Goal: Transaction & Acquisition: Purchase product/service

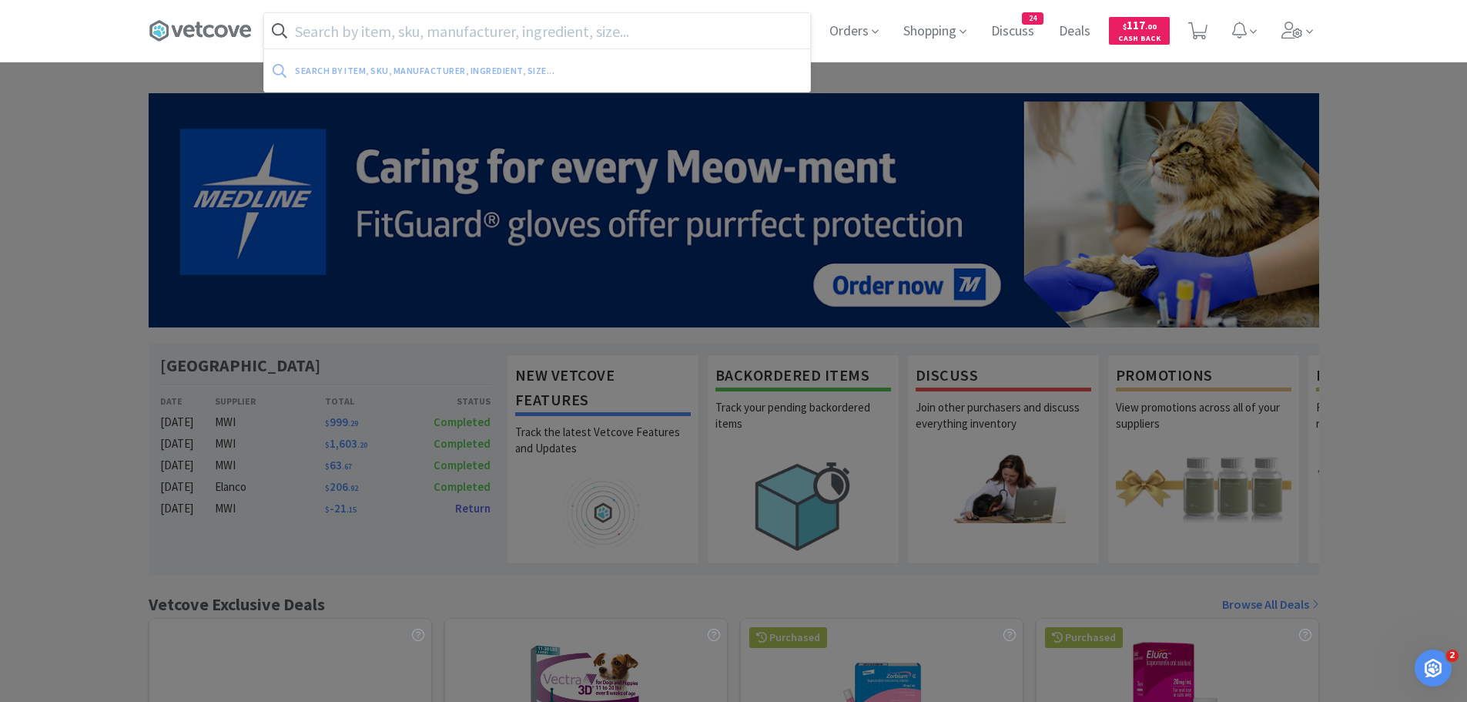
click at [577, 22] on input "text" at bounding box center [537, 30] width 546 height 35
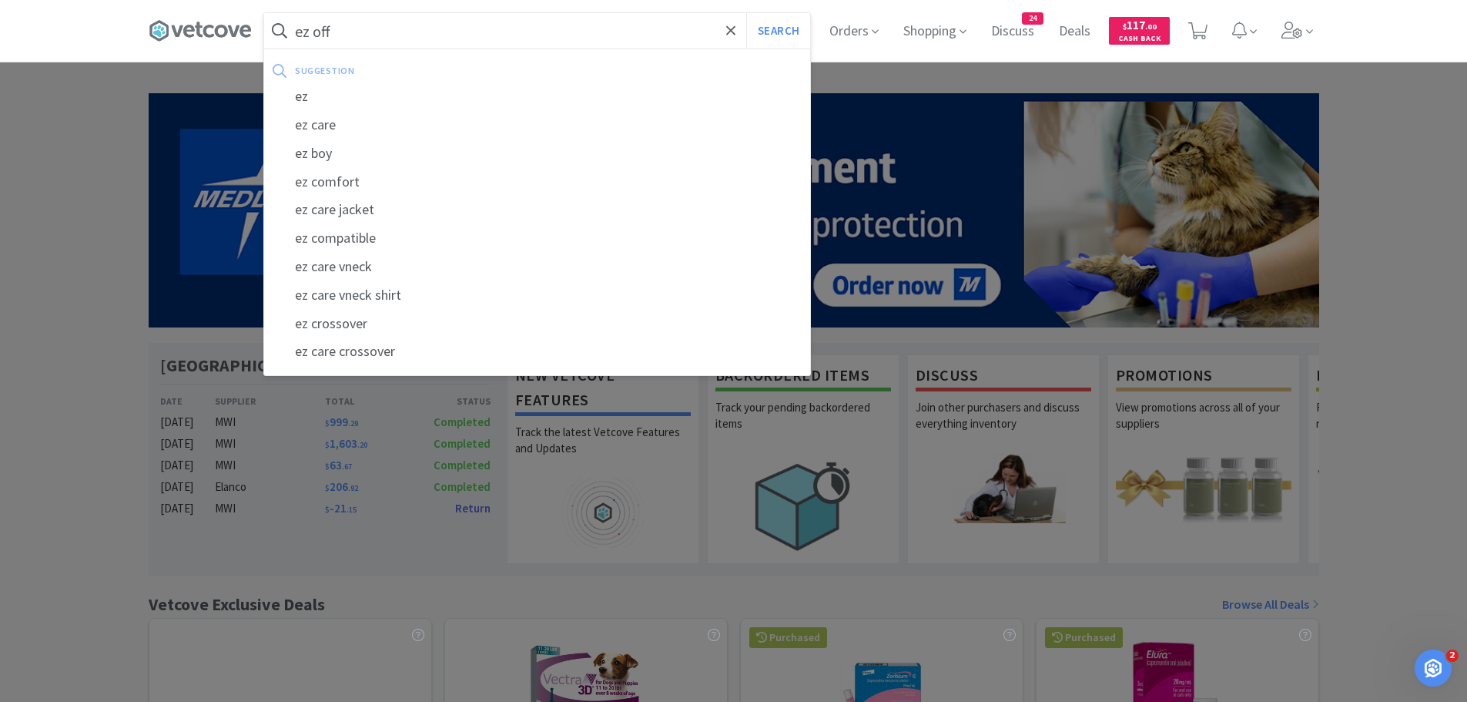
type input "ez off"
click at [746, 13] on button "Search" at bounding box center [778, 30] width 64 height 35
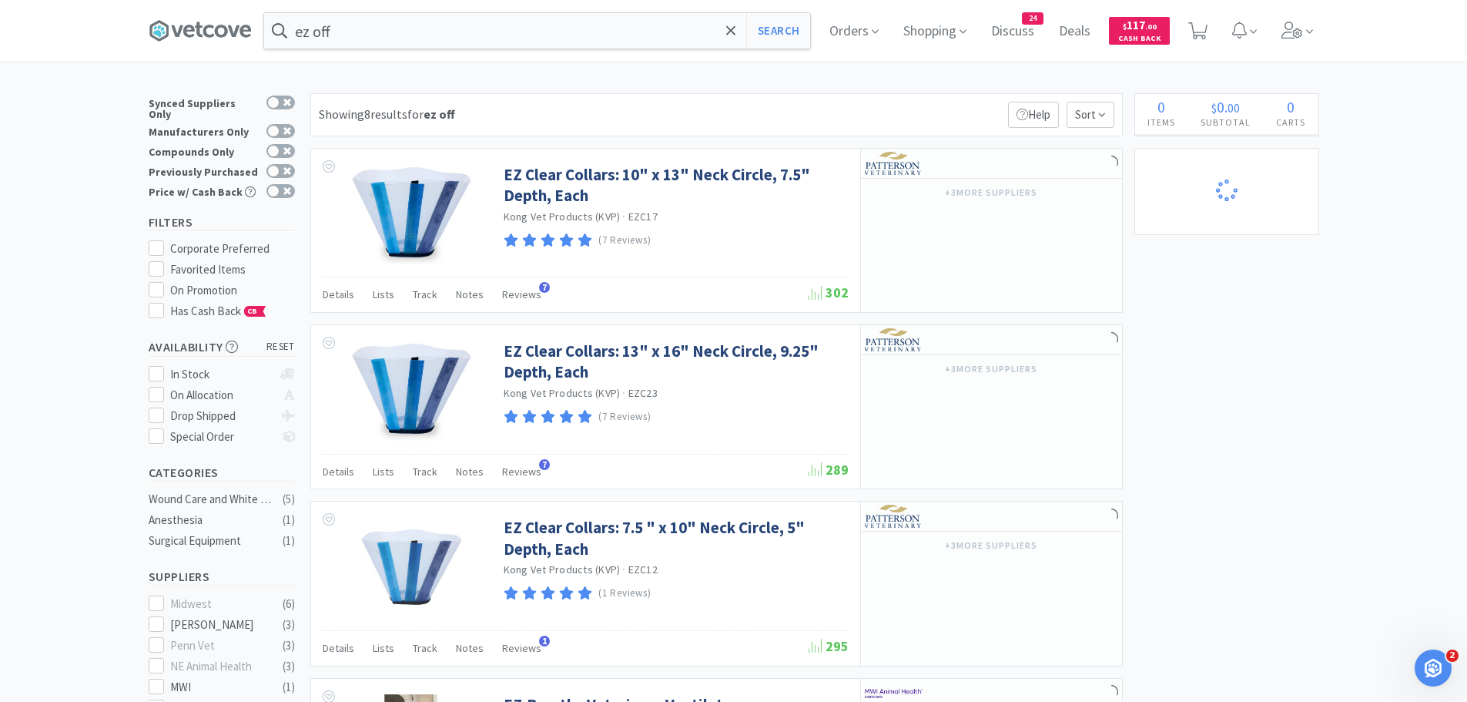
select select "10"
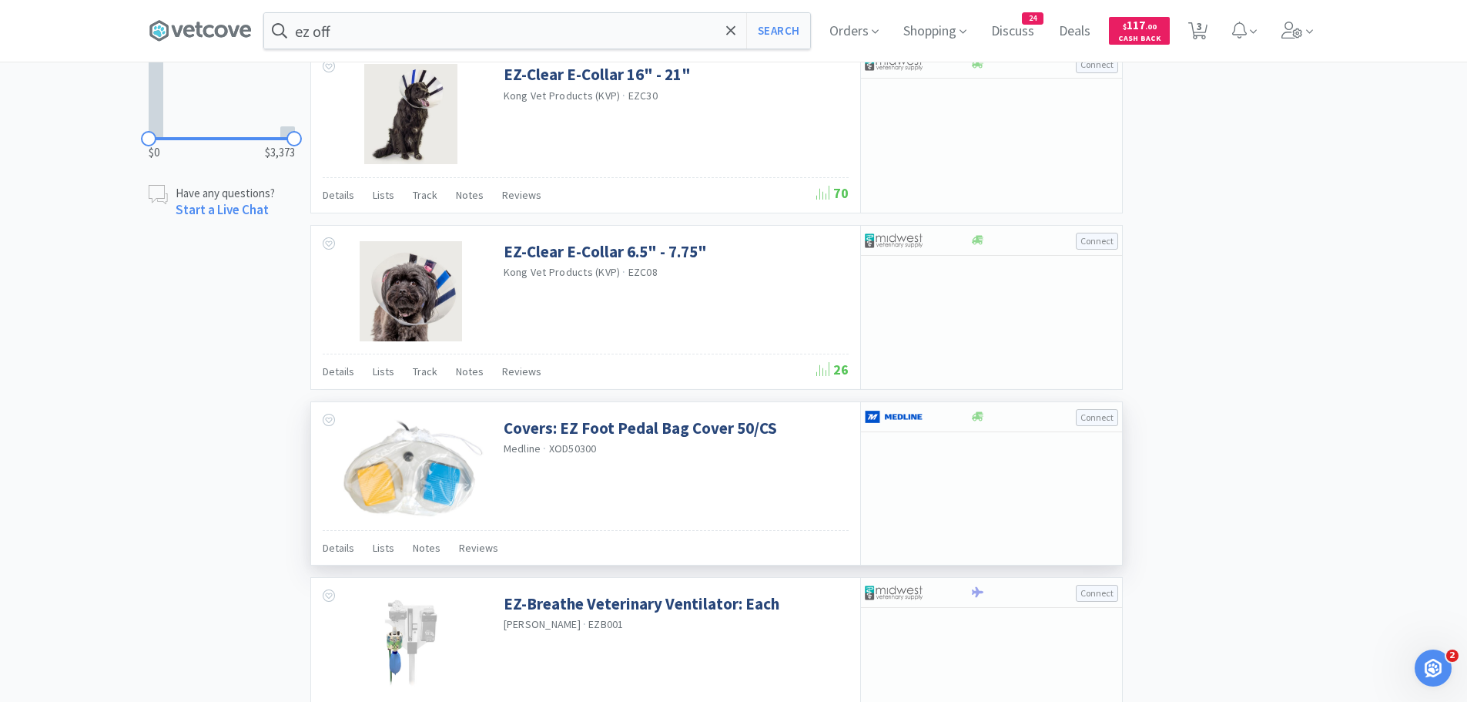
scroll to position [943, 0]
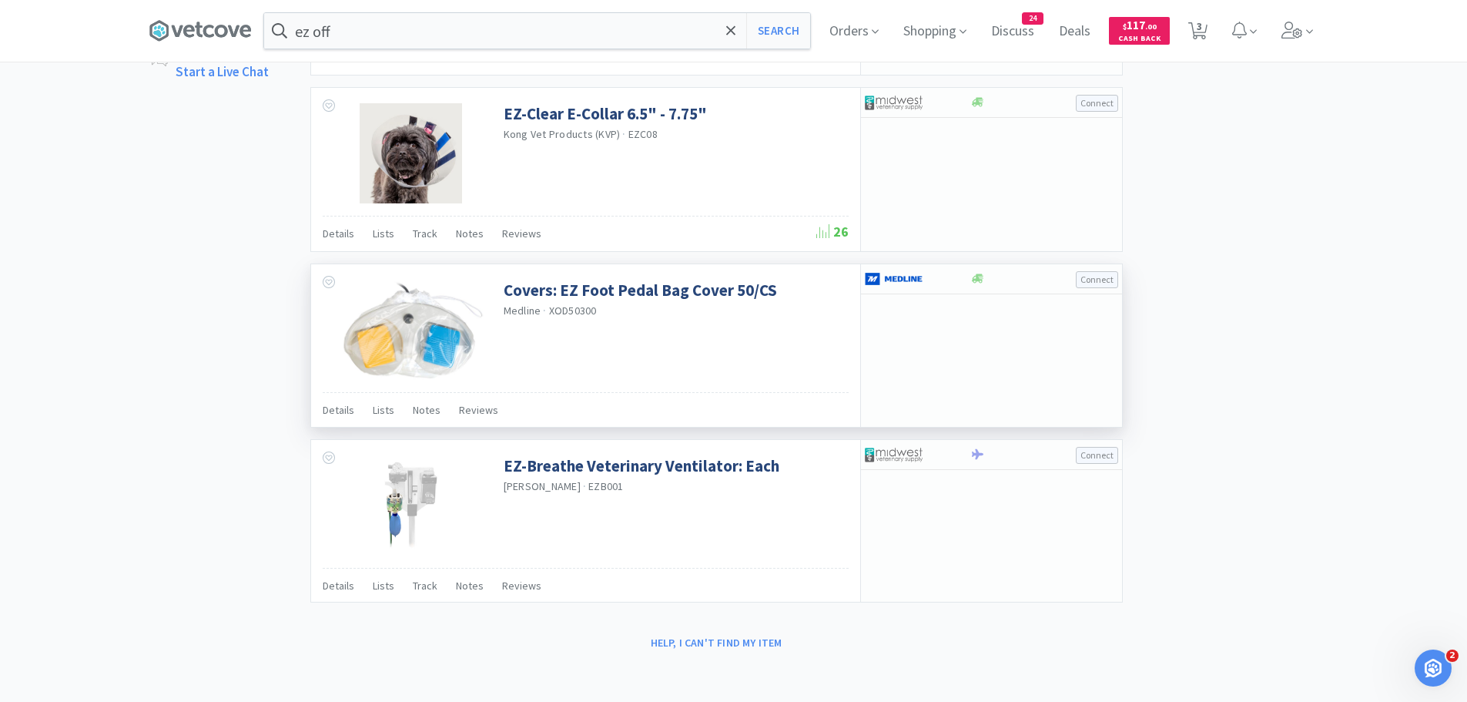
select select "1"
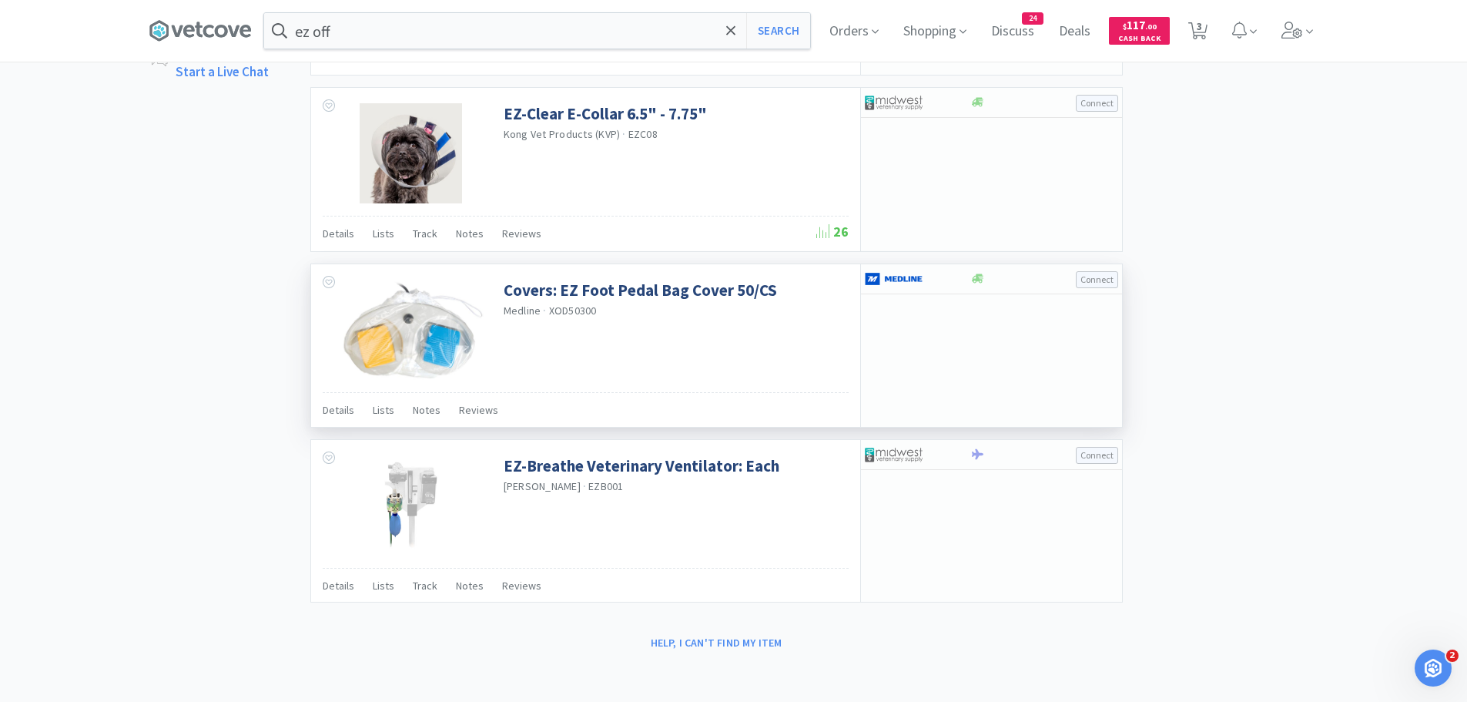
select select "2"
select select "1"
select select "12"
select select "1"
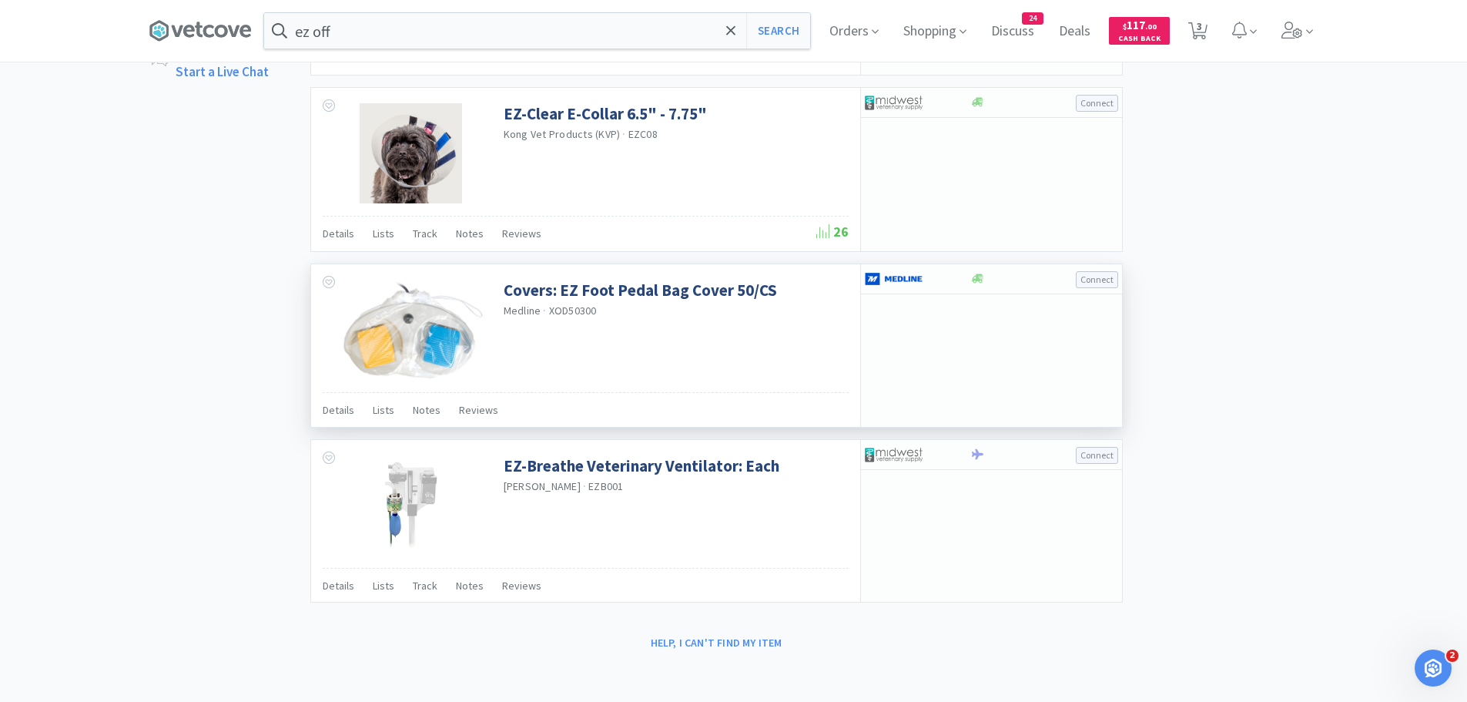
select select "1"
select select "5"
select select "1"
select select "2"
select select "1"
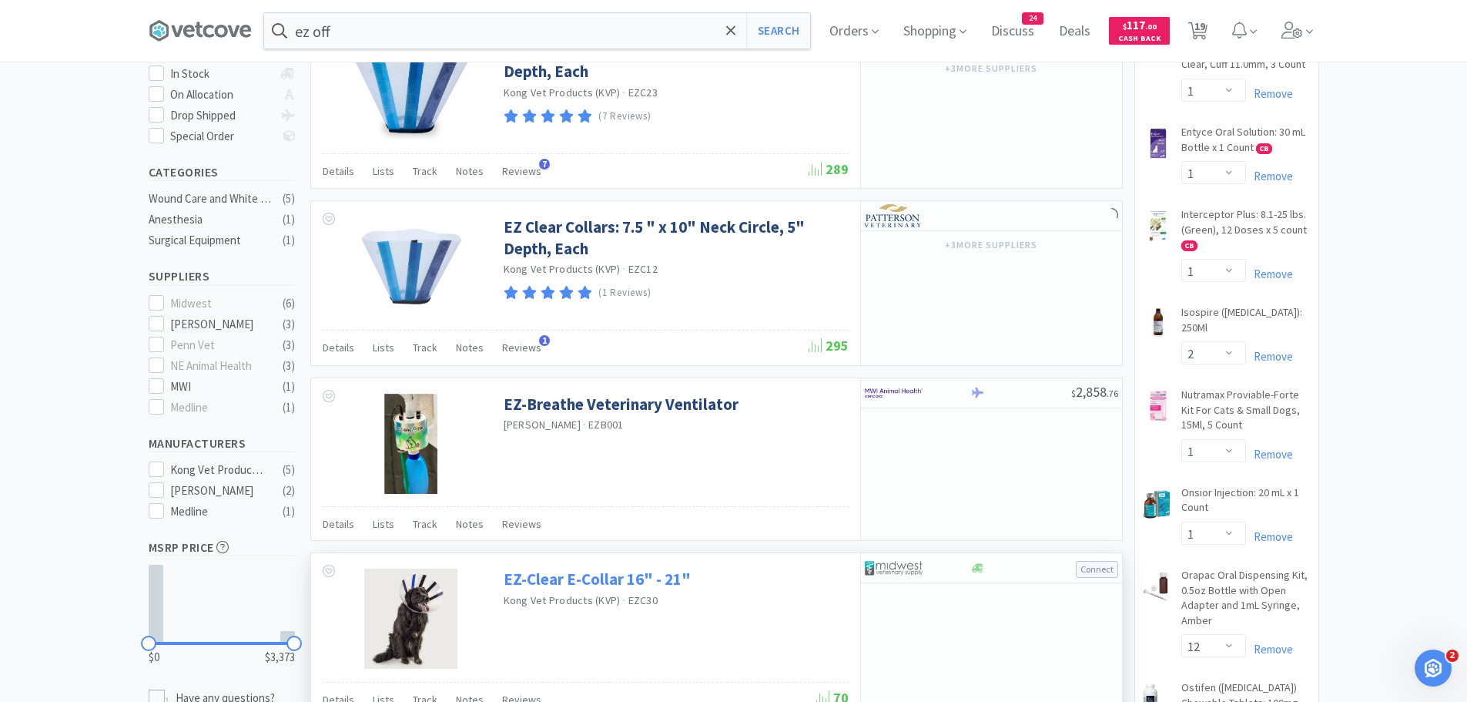
scroll to position [96, 0]
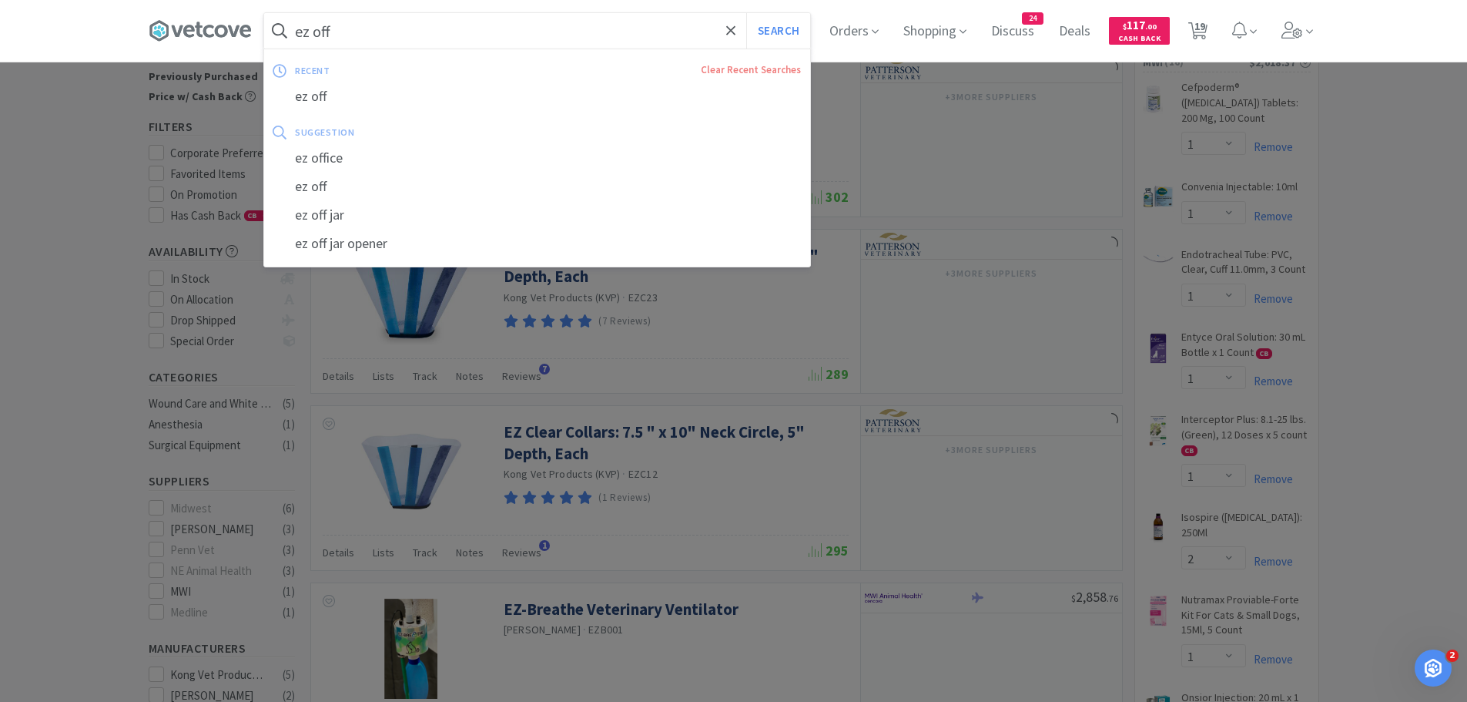
click at [322, 32] on input "ez off" at bounding box center [537, 30] width 546 height 35
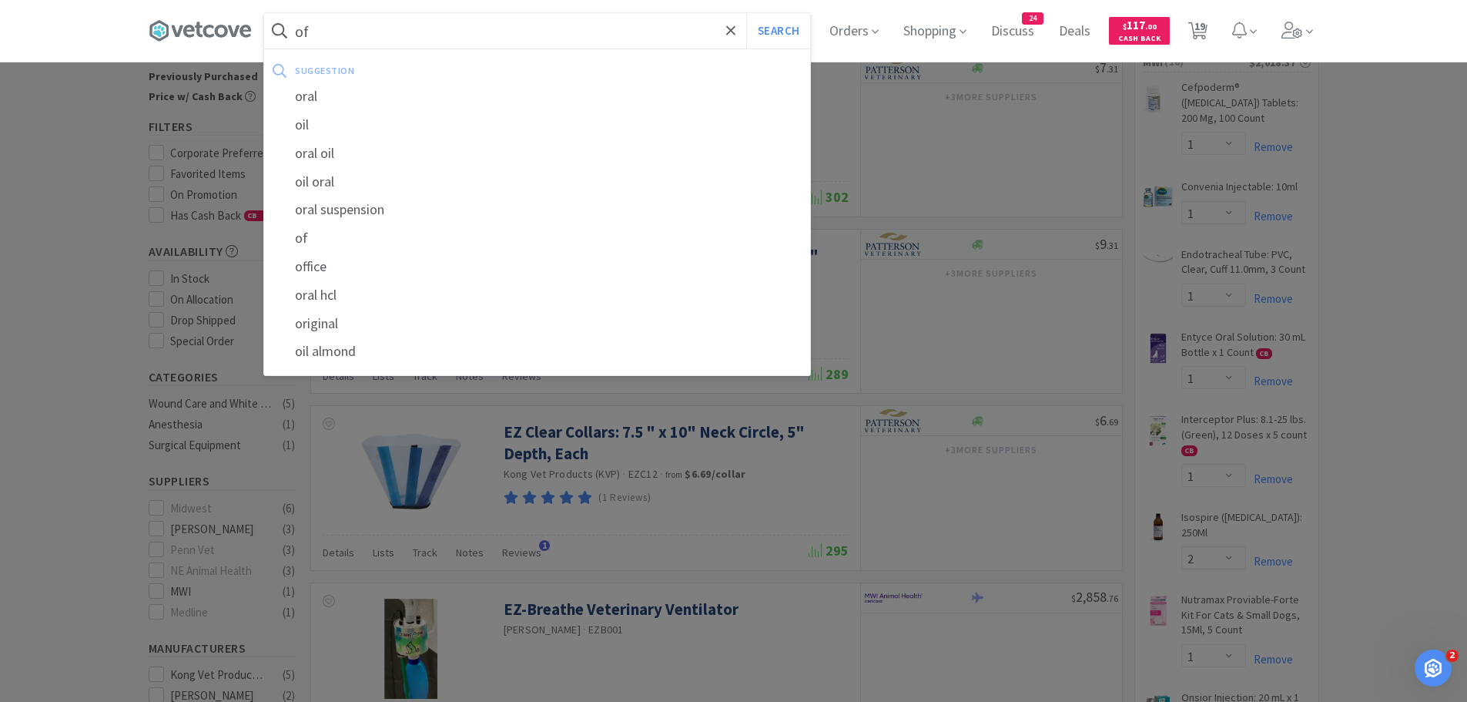
type input "off"
select select "1"
select select "50"
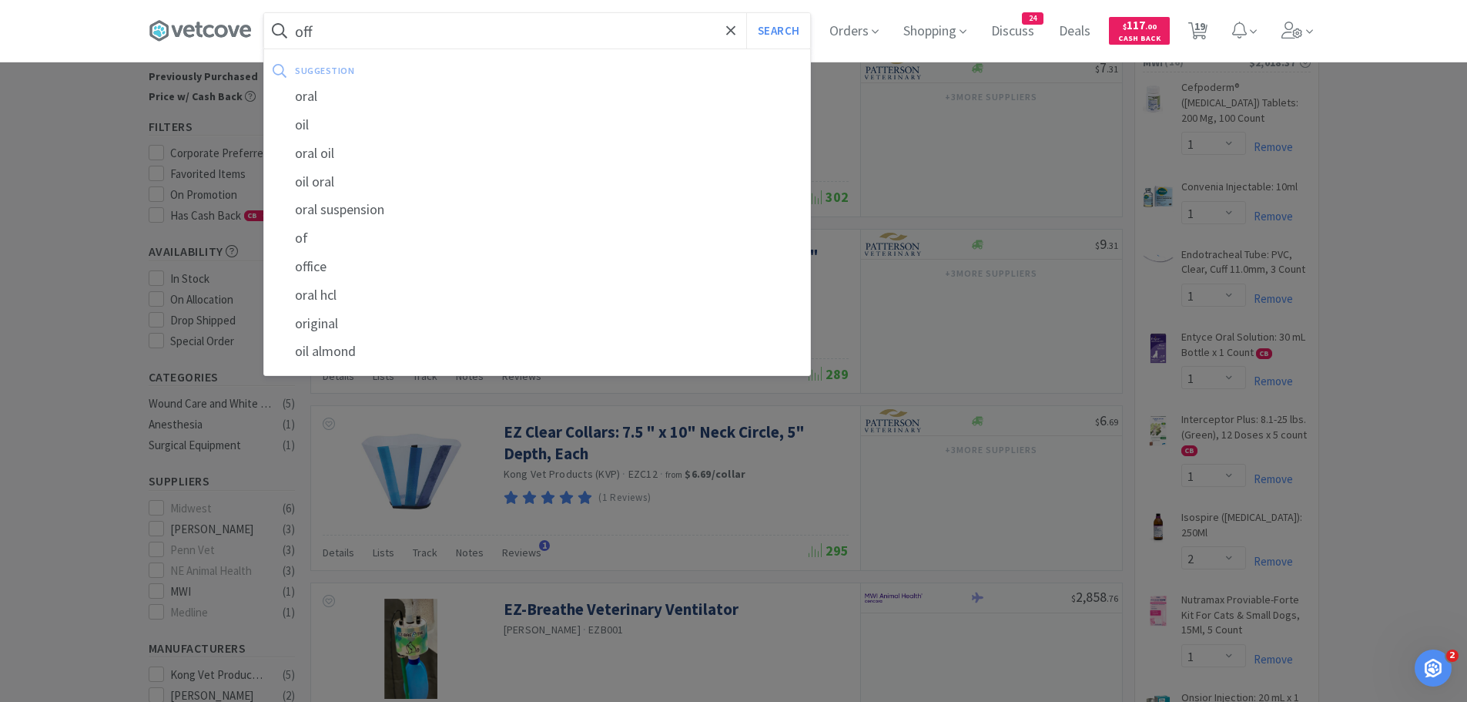
select select "50"
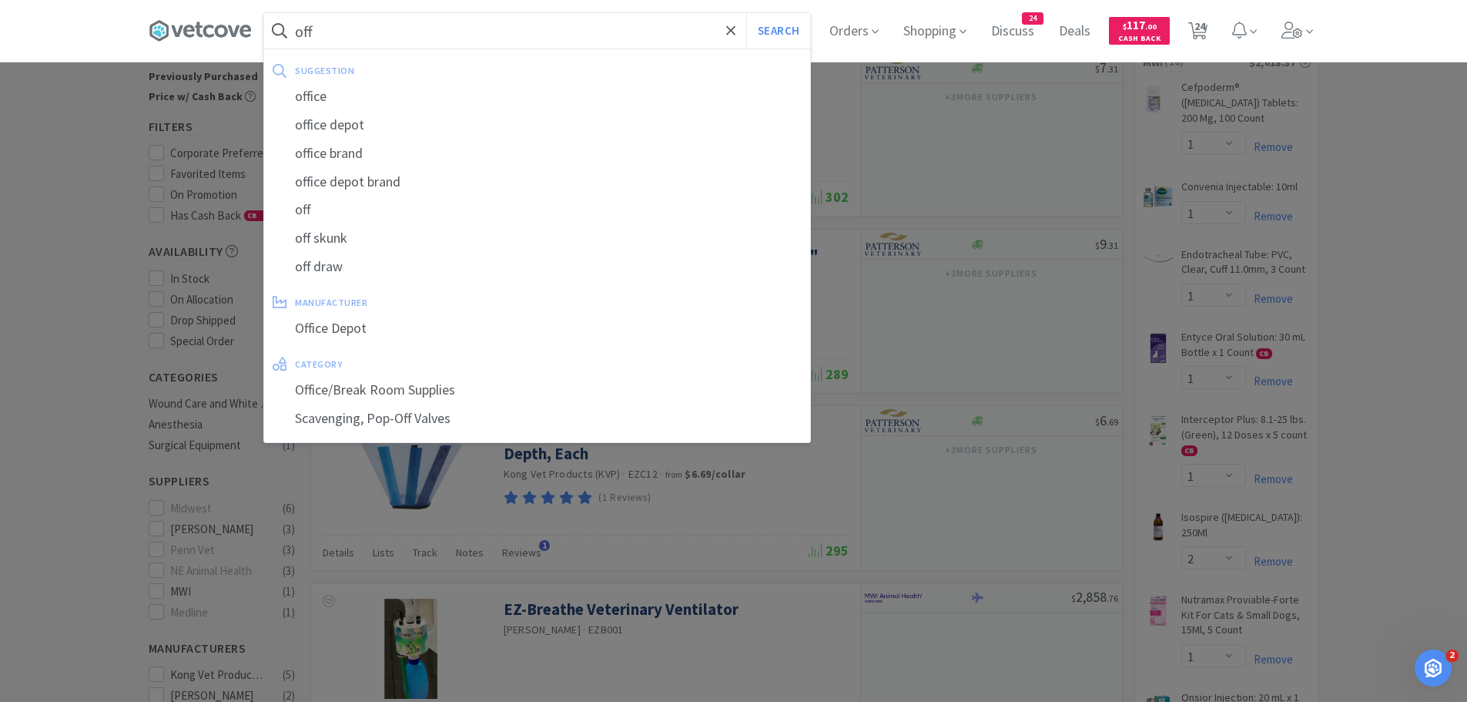
type input "off"
click at [746, 13] on button "Search" at bounding box center [778, 30] width 64 height 35
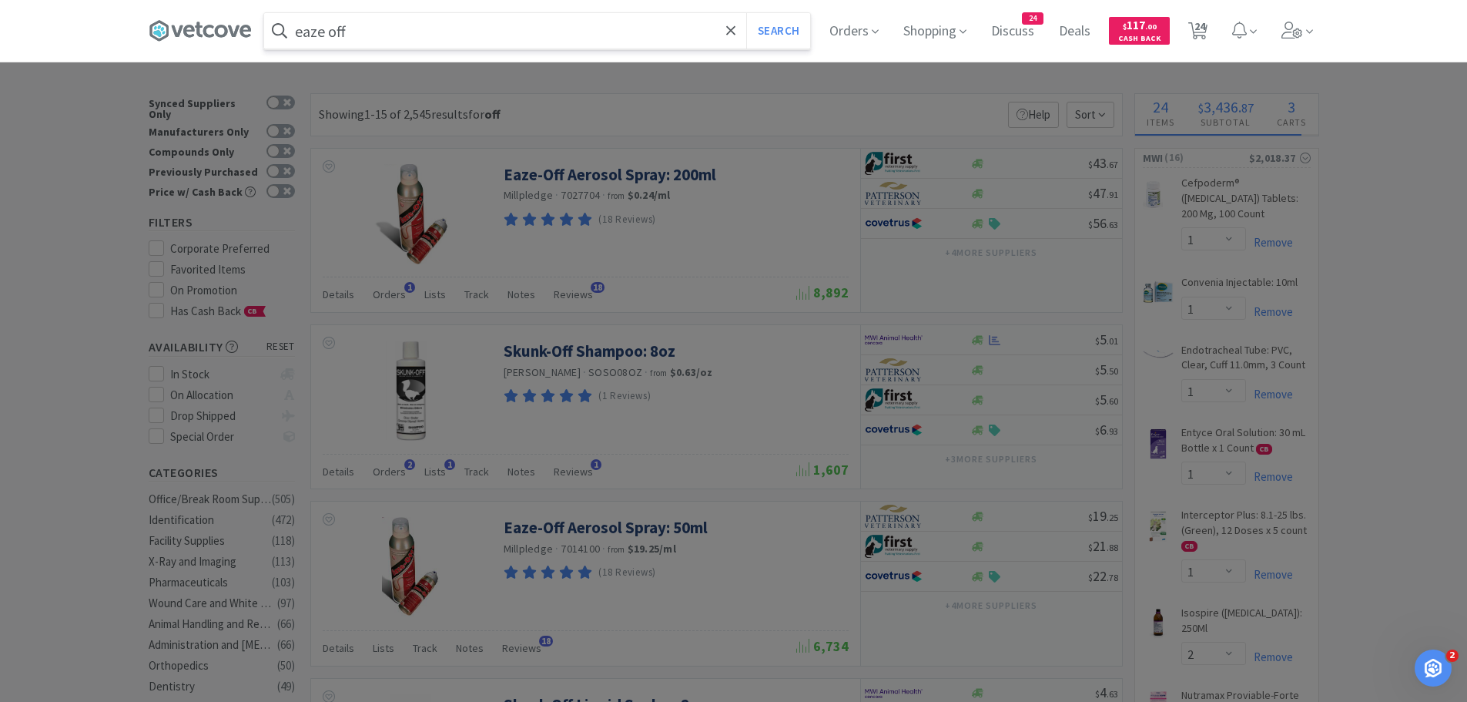
type input "eaze off"
click at [746, 13] on button "Search" at bounding box center [778, 30] width 64 height 35
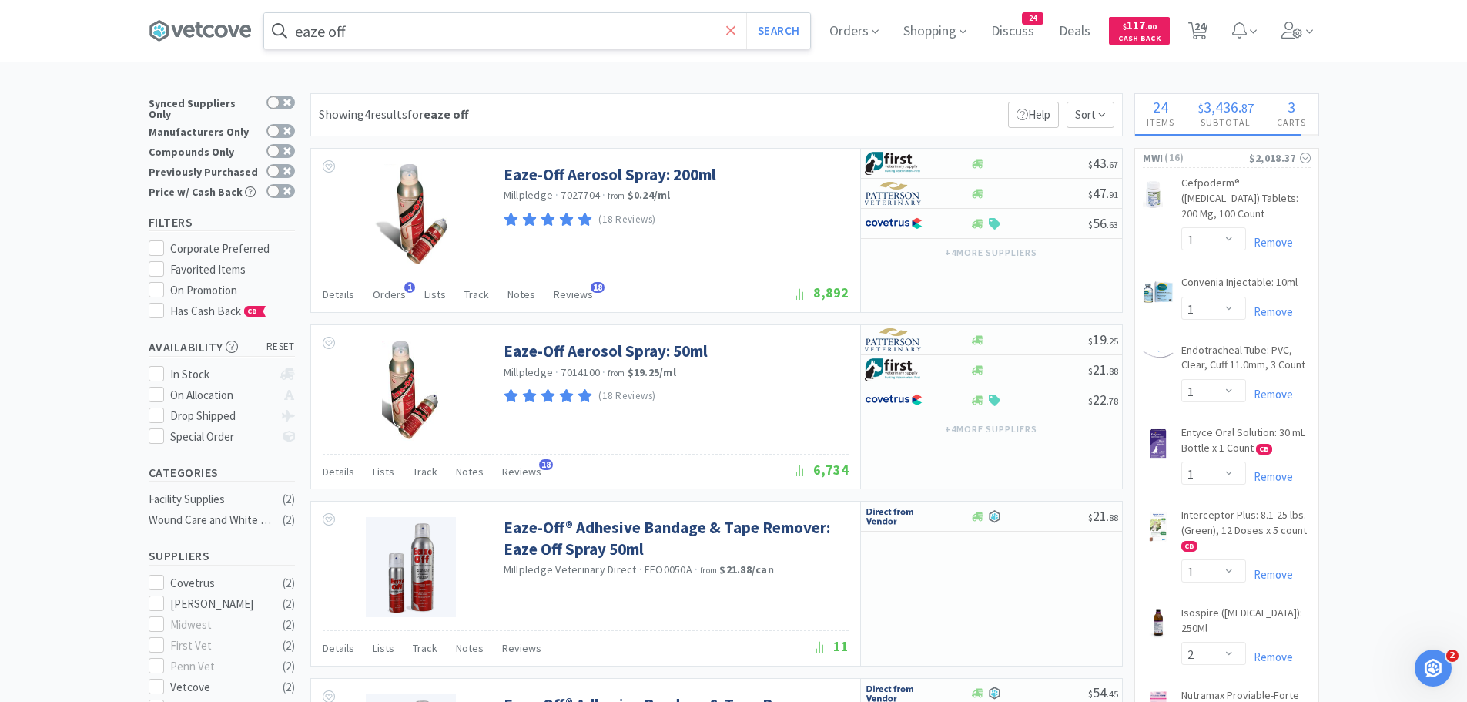
click at [736, 27] on icon at bounding box center [731, 30] width 10 height 15
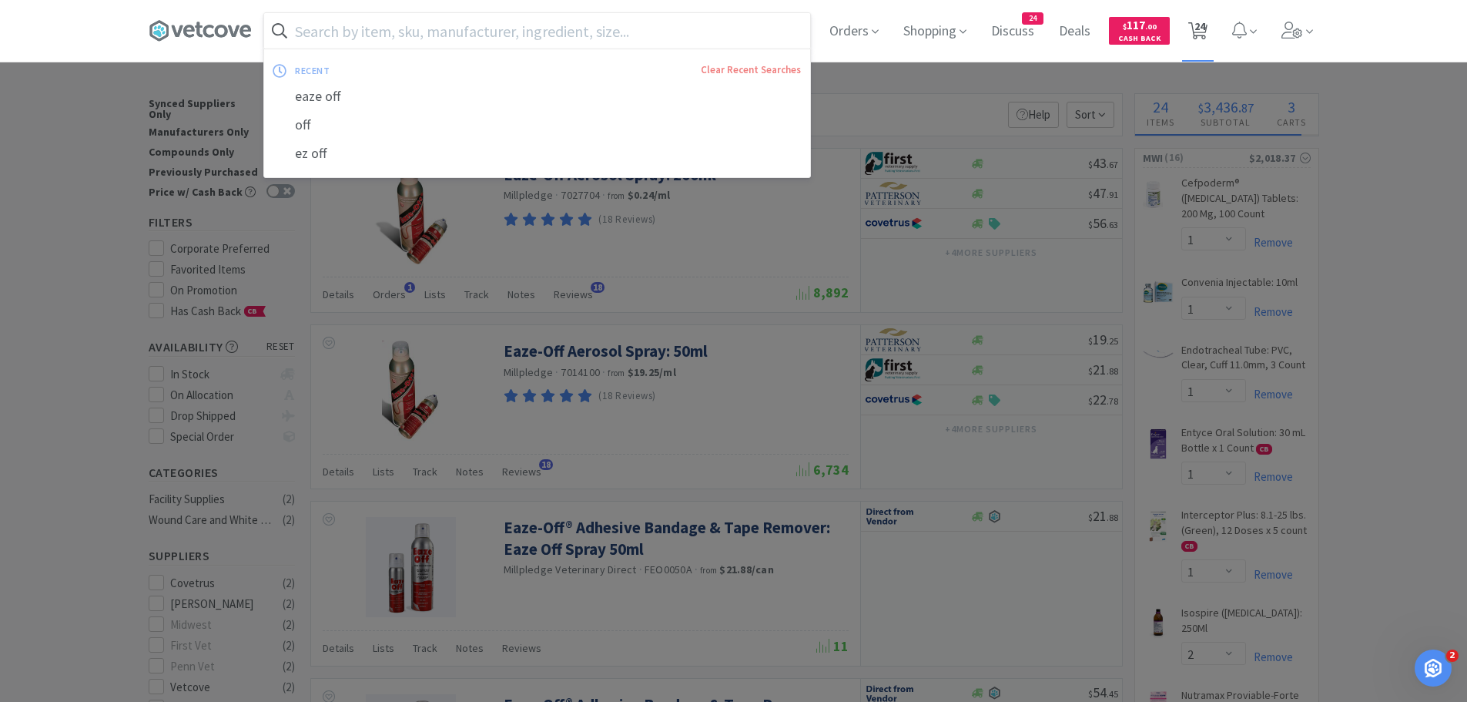
click at [1206, 30] on span "24" at bounding box center [1200, 26] width 11 height 62
select select "10"
select select "1"
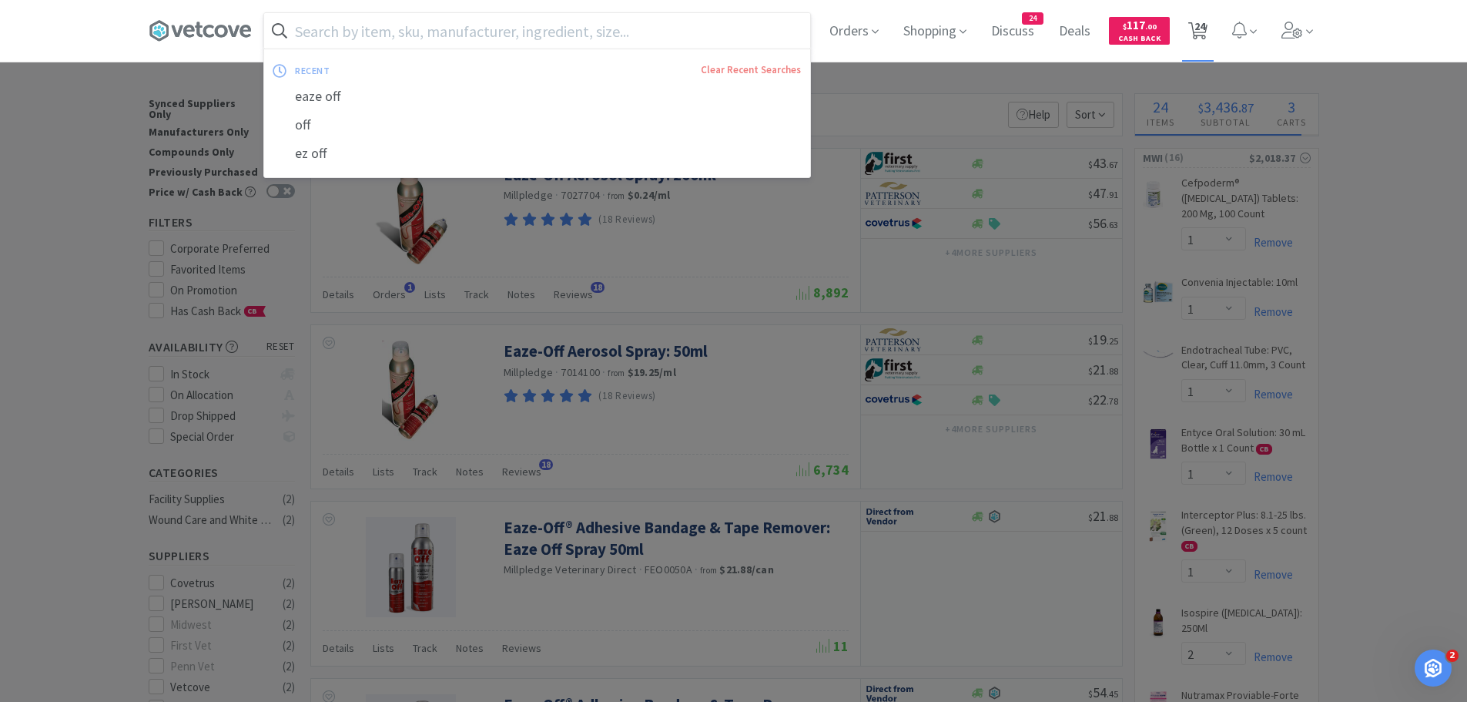
select select "1"
select select "50"
select select "1"
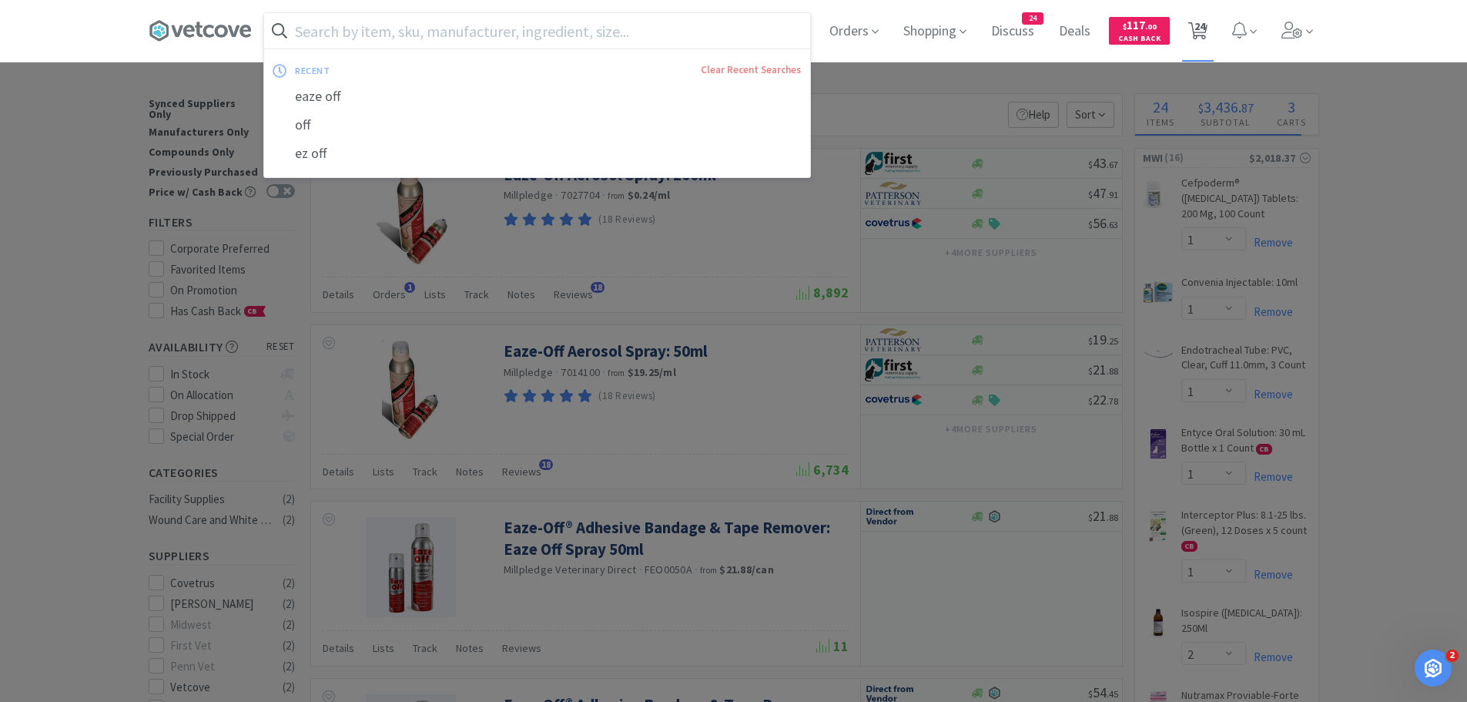
select select "1"
select select "2"
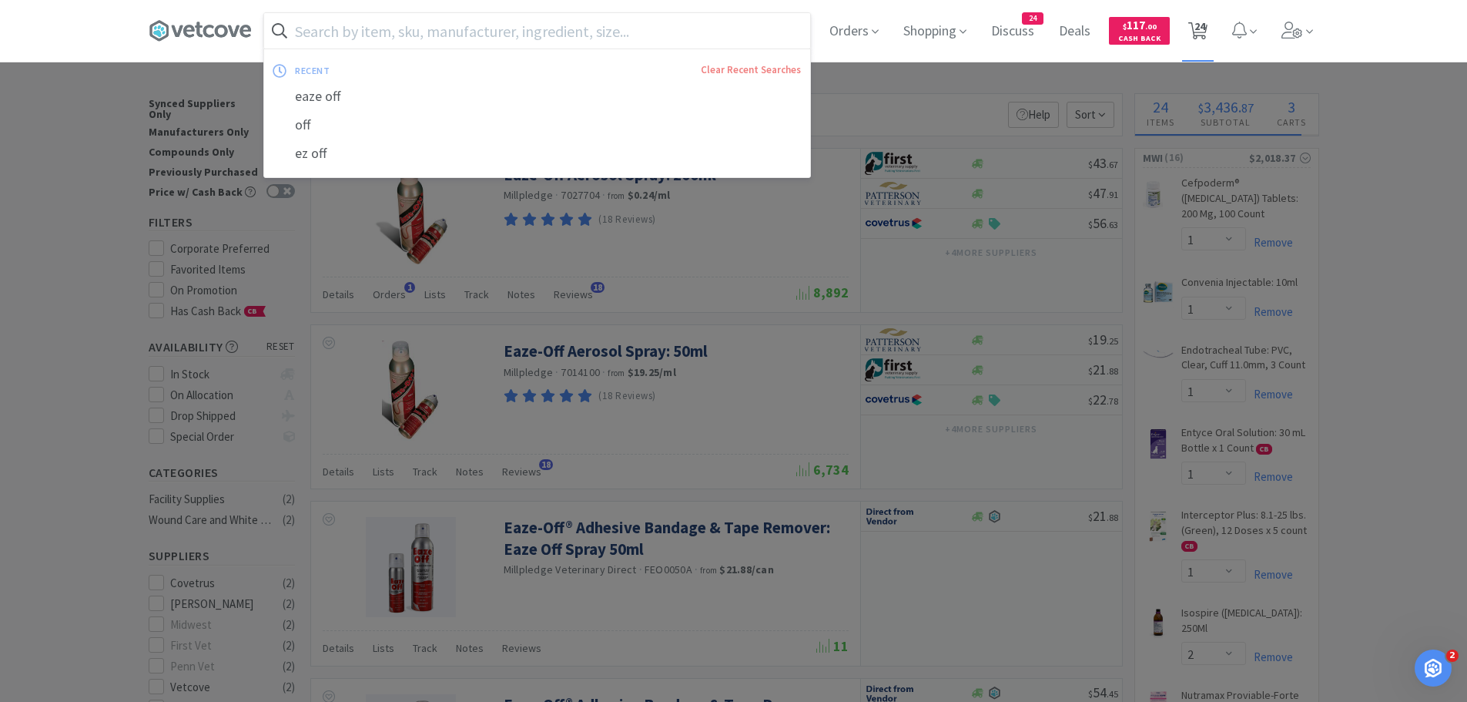
select select "1"
select select "12"
select select "1"
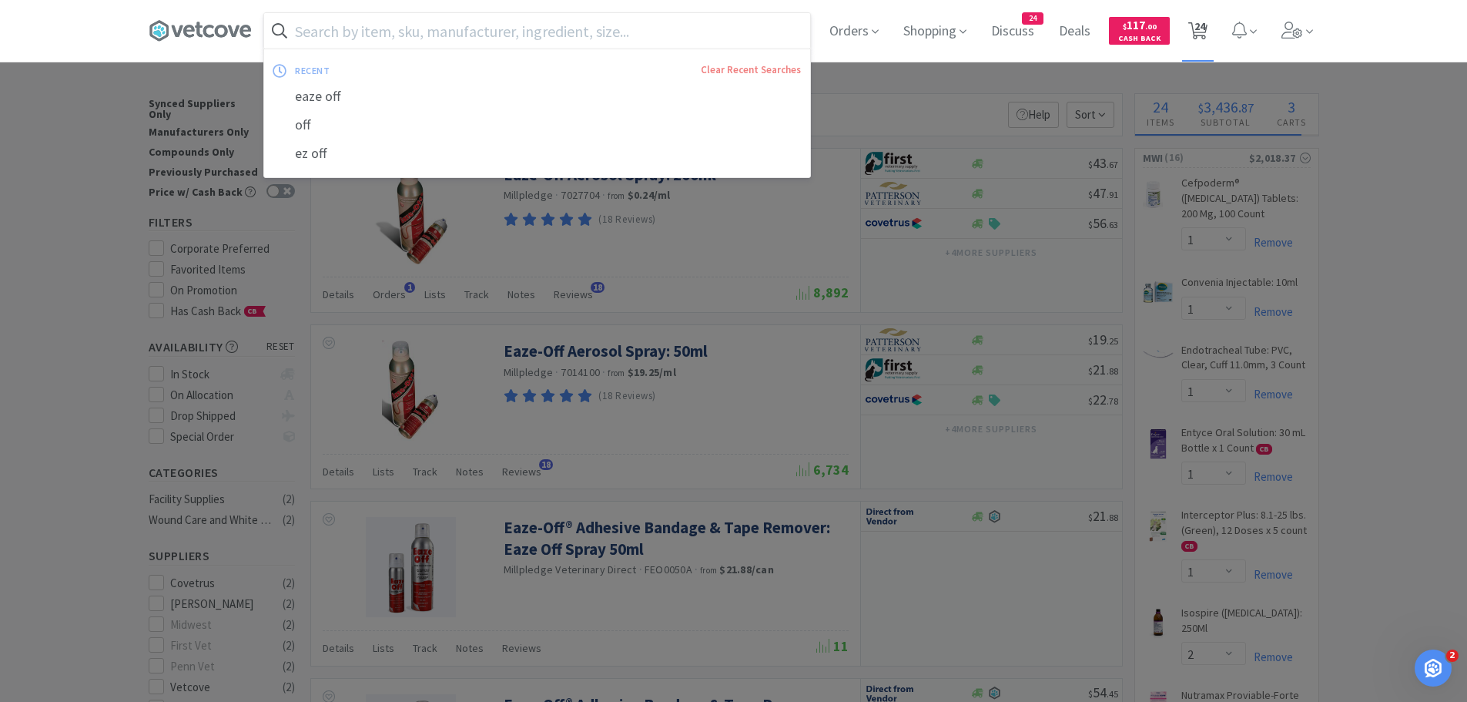
select select "5"
select select "1"
select select "2"
select select "1"
